Goal: Find contact information: Find contact information

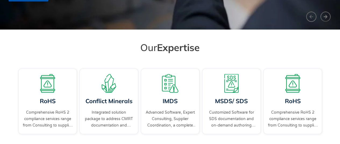
scroll to position [111, 0]
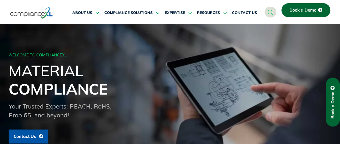
click at [335, 103] on span "Book a Demo" at bounding box center [333, 105] width 5 height 27
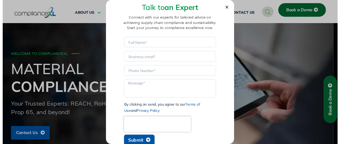
scroll to position [11, 0]
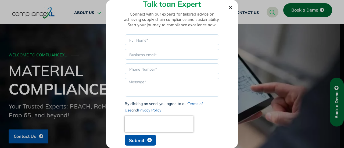
click at [230, 6] on icon "Close" at bounding box center [231, 7] width 4 height 4
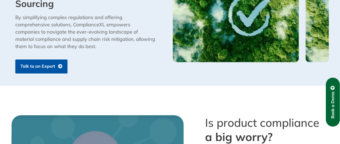
scroll to position [350, 0]
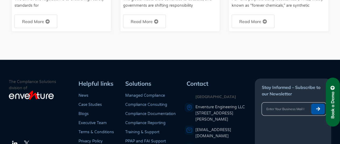
scroll to position [1507, 0]
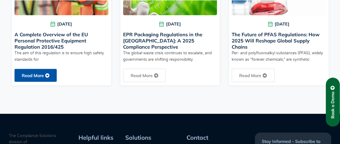
drag, startPoint x: 32, startPoint y: 67, endPoint x: 38, endPoint y: 67, distance: 6.5
click at [32, 69] on link "Read More" at bounding box center [36, 75] width 42 height 13
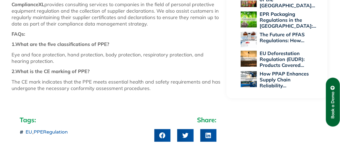
scroll to position [431, 0]
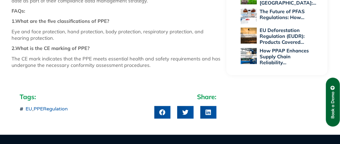
click at [333, 106] on span "Book a Demo" at bounding box center [333, 105] width 5 height 27
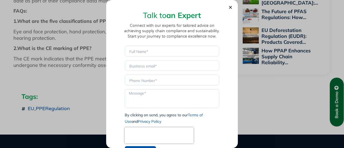
click at [229, 8] on icon "Close" at bounding box center [231, 7] width 4 height 4
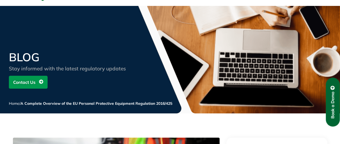
scroll to position [0, 0]
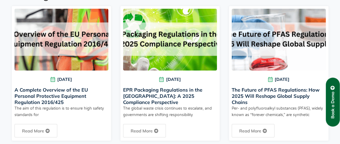
scroll to position [1469, 0]
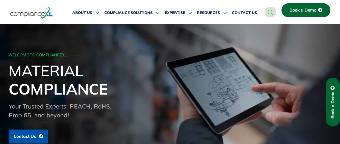
click at [333, 106] on span "Book a Demo" at bounding box center [333, 105] width 5 height 27
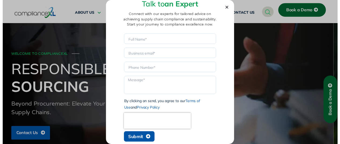
scroll to position [11, 0]
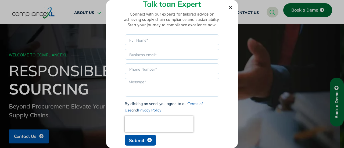
click at [230, 8] on use "Close" at bounding box center [230, 7] width 3 height 3
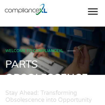
click at [68, 75] on span "Obsolescence" at bounding box center [46, 77] width 83 height 13
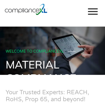
click at [96, 14] on span at bounding box center [93, 14] width 10 height 1
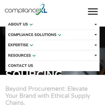
click at [11, 80] on span "Sourcing" at bounding box center [33, 74] width 57 height 13
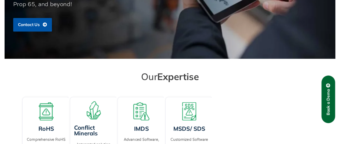
scroll to position [111, 0]
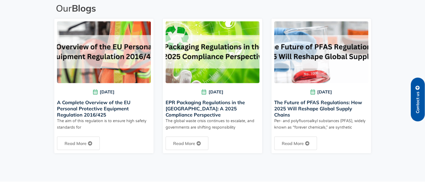
scroll to position [1209, 0]
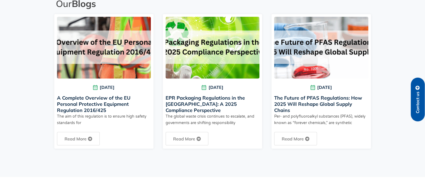
click at [378, 100] on span "Contact us" at bounding box center [418, 103] width 5 height 22
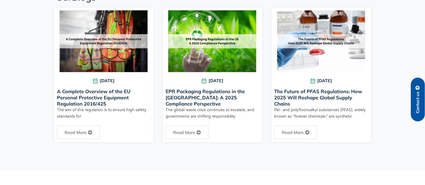
click at [418, 99] on span "Contact us" at bounding box center [418, 103] width 5 height 22
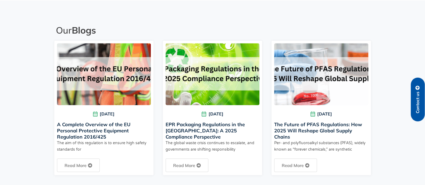
scroll to position [1209, 0]
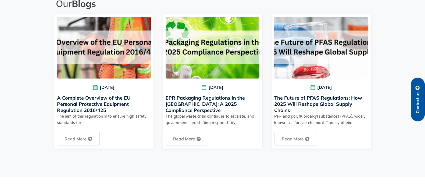
click at [418, 99] on span "Contact us" at bounding box center [418, 103] width 5 height 22
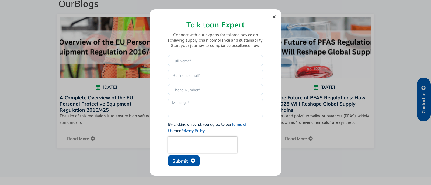
click at [275, 15] on icon "Close" at bounding box center [274, 17] width 4 height 4
